Goal: Task Accomplishment & Management: Manage account settings

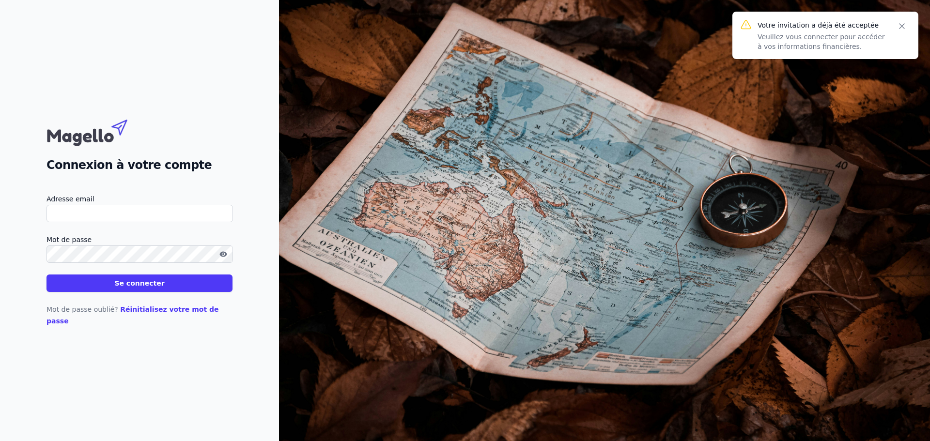
click at [110, 217] on input "Adresse email" at bounding box center [140, 213] width 187 height 17
type input "[EMAIL_ADDRESS][DOMAIN_NAME]"
click at [165, 222] on input "Adresse email" at bounding box center [140, 213] width 187 height 17
click at [187, 214] on input "[EMAIL_ADDRESS][DOMAIN_NAME]" at bounding box center [140, 213] width 187 height 17
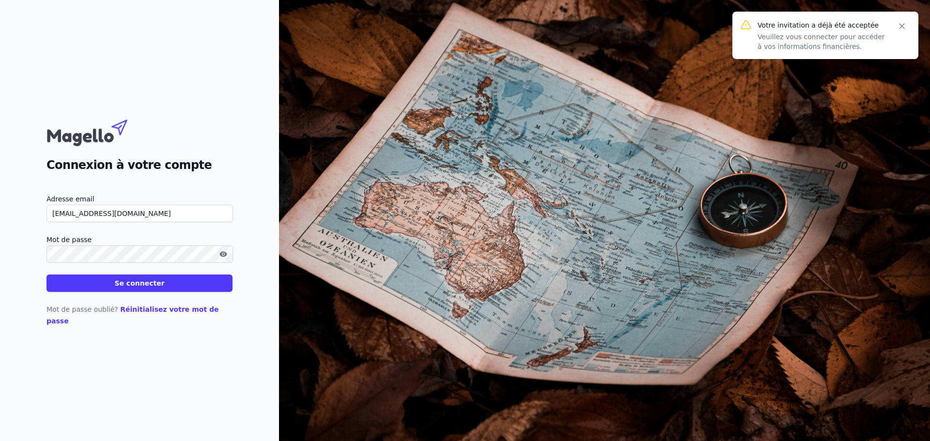
click at [187, 214] on input "[EMAIL_ADDRESS][DOMAIN_NAME]" at bounding box center [140, 213] width 187 height 17
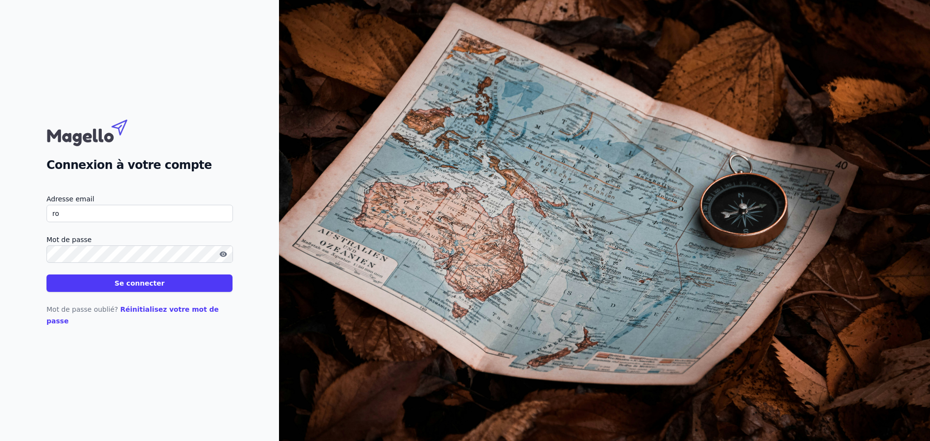
type input "royalpneuservice@gmail.com"
click at [47, 275] on button "Se connecter" at bounding box center [140, 283] width 186 height 17
